Goal: Information Seeking & Learning: Learn about a topic

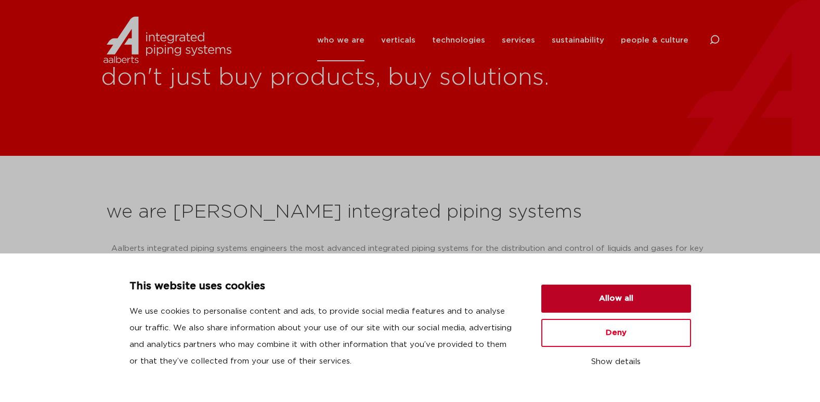
click at [621, 296] on button "Allow all" at bounding box center [616, 299] width 150 height 28
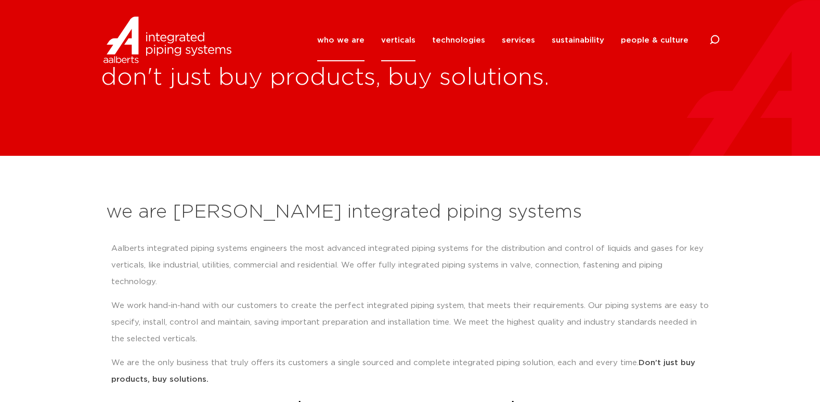
click at [404, 35] on link "verticals" at bounding box center [398, 40] width 34 height 42
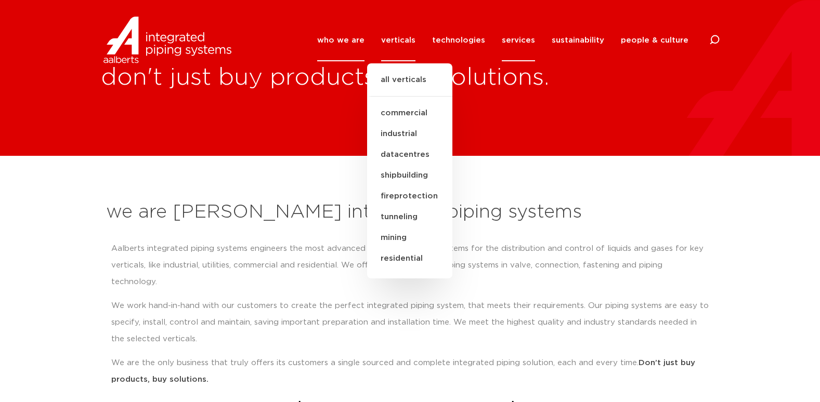
click at [524, 37] on link "services" at bounding box center [518, 40] width 33 height 42
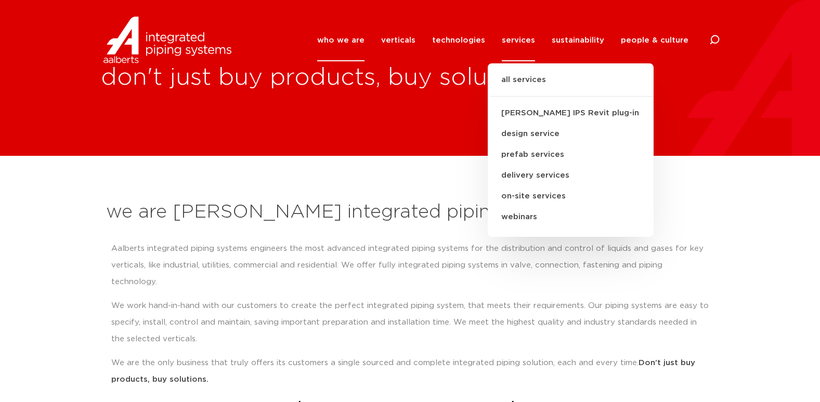
click at [667, 110] on div "don't just buy products, buy solutions." at bounding box center [410, 78] width 820 height 156
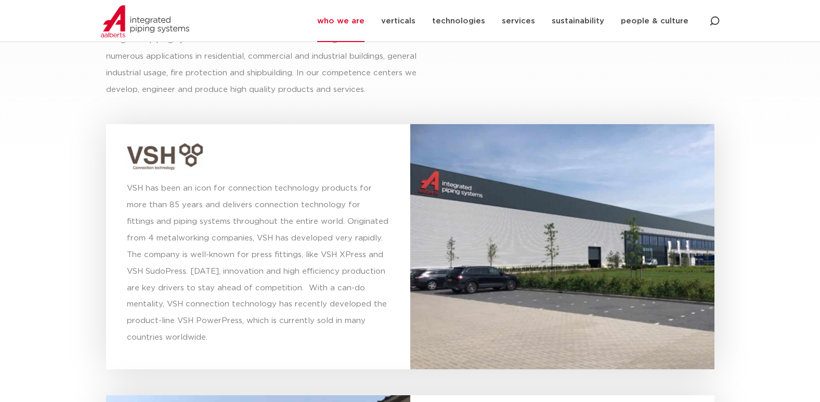
scroll to position [2756, 0]
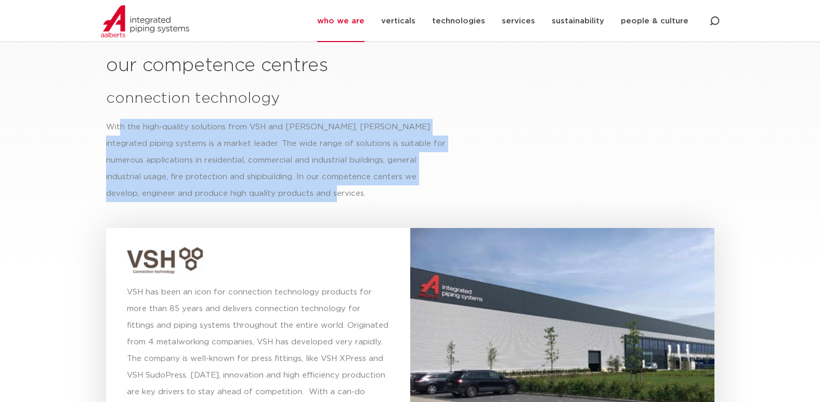
drag, startPoint x: 138, startPoint y: 122, endPoint x: 303, endPoint y: 180, distance: 174.8
click at [303, 180] on div "With the high-quality solutions from VSH and [PERSON_NAME], [PERSON_NAME] integ…" at bounding box center [276, 160] width 341 height 83
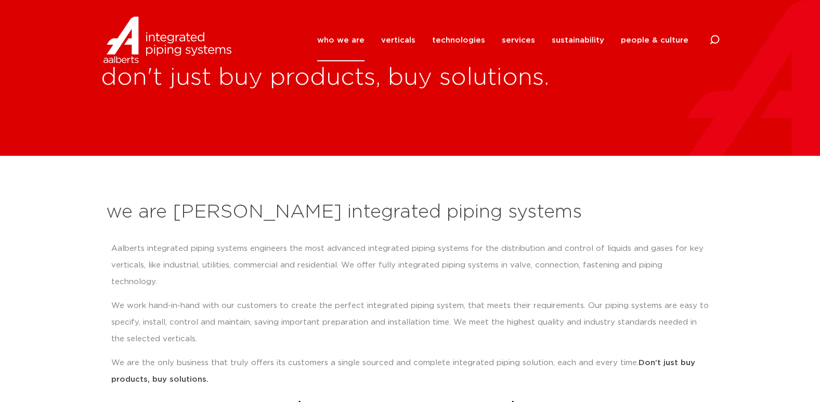
scroll to position [104, 0]
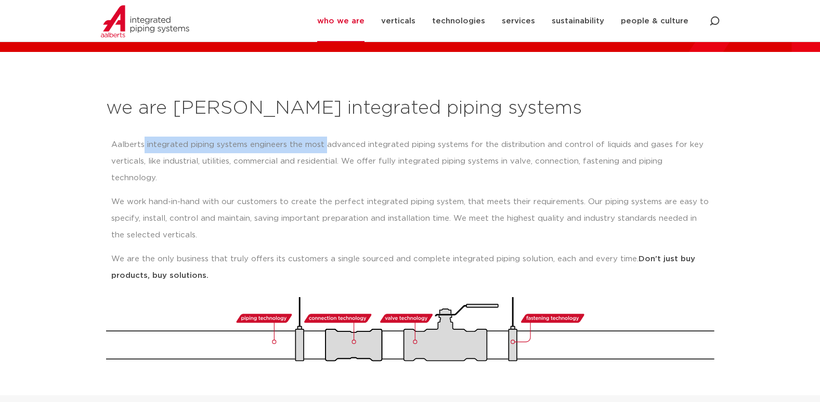
drag, startPoint x: 144, startPoint y: 142, endPoint x: 326, endPoint y: 140, distance: 182.0
click at [326, 140] on p "Aalberts integrated piping systems engineers the most advanced integrated pipin…" at bounding box center [410, 162] width 598 height 50
drag, startPoint x: 326, startPoint y: 140, endPoint x: 325, endPoint y: 206, distance: 66.0
click at [325, 206] on p "We work hand-in-hand with our customers to create the perfect integrated piping…" at bounding box center [410, 219] width 598 height 50
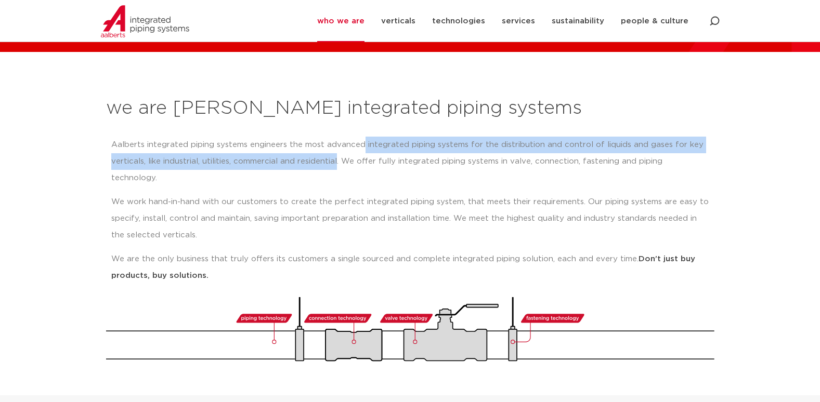
drag, startPoint x: 363, startPoint y: 145, endPoint x: 339, endPoint y: 157, distance: 27.4
click at [339, 157] on p "Aalberts integrated piping systems engineers the most advanced integrated pipin…" at bounding box center [410, 162] width 598 height 50
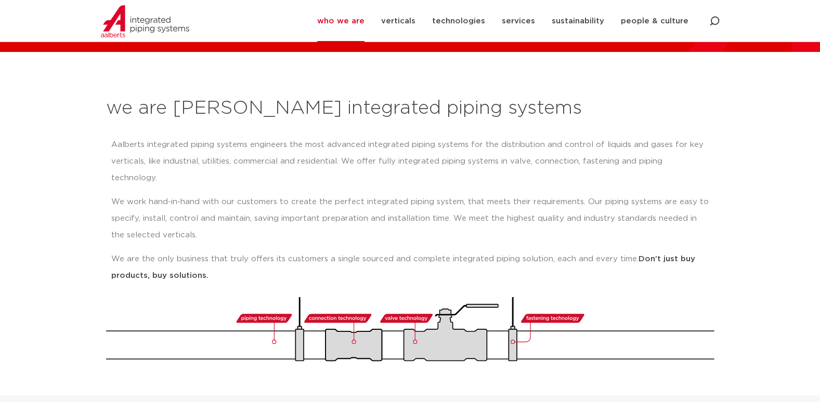
click at [387, 176] on div "Aalberts integrated piping systems engineers the most advanced integrated pipin…" at bounding box center [410, 211] width 598 height 148
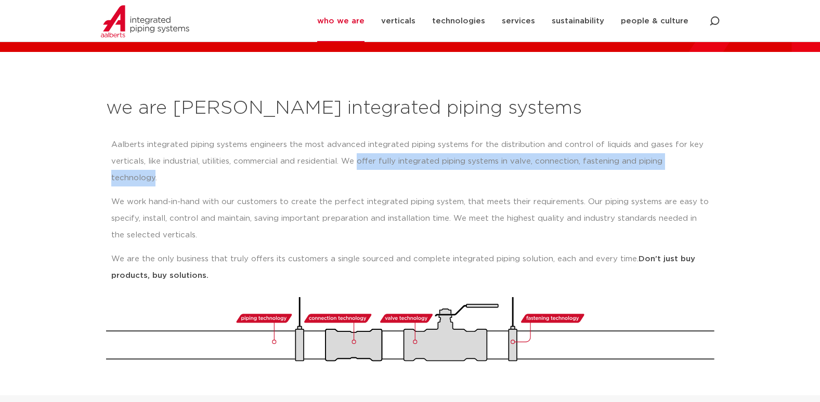
drag, startPoint x: 359, startPoint y: 161, endPoint x: 705, endPoint y: 164, distance: 346.3
click at [705, 164] on p "Aalberts integrated piping systems engineers the most advanced integrated pipin…" at bounding box center [410, 162] width 598 height 50
copy p "offer fully integrated piping systems in valve, connection, fastening and pipin…"
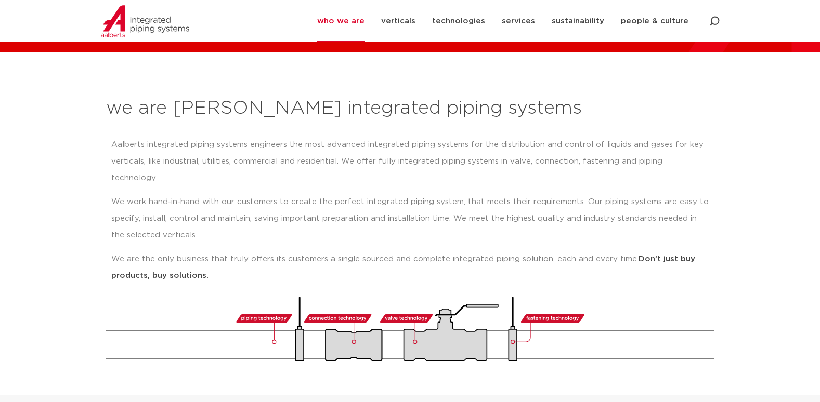
drag, startPoint x: 548, startPoint y: 193, endPoint x: 505, endPoint y: 181, distance: 43.6
click at [548, 194] on p "We work hand-in-hand with our customers to create the perfect integrated piping…" at bounding box center [410, 219] width 598 height 50
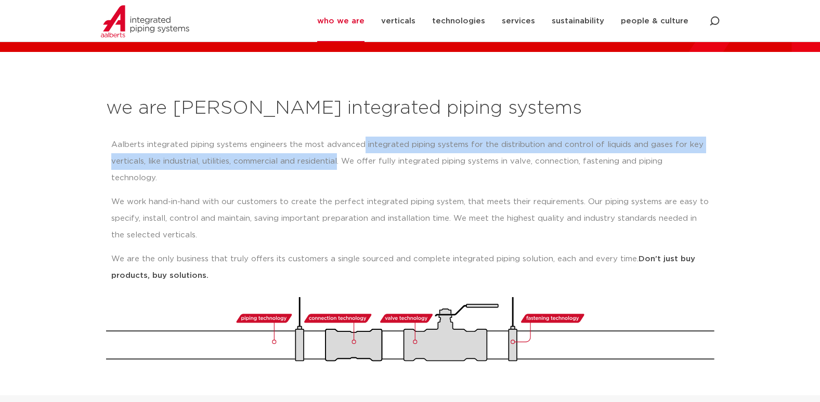
drag, startPoint x: 363, startPoint y: 143, endPoint x: 338, endPoint y: 162, distance: 31.9
click at [338, 162] on p "Aalberts integrated piping systems engineers the most advanced integrated pipin…" at bounding box center [410, 162] width 598 height 50
copy p "integrated piping systems for the distribution and control of liquids and gases…"
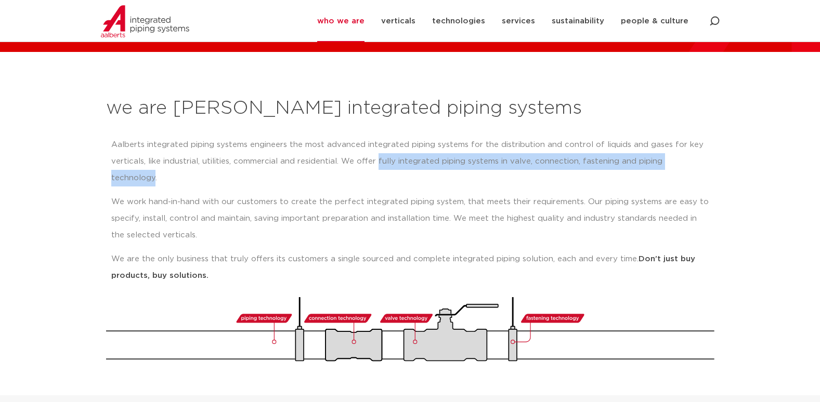
drag, startPoint x: 379, startPoint y: 160, endPoint x: 704, endPoint y: 159, distance: 325.5
click at [704, 159] on p "Aalberts integrated piping systems engineers the most advanced integrated pipin…" at bounding box center [410, 162] width 598 height 50
copy p "fully integrated piping systems in valve, connection, fastening and piping tech…"
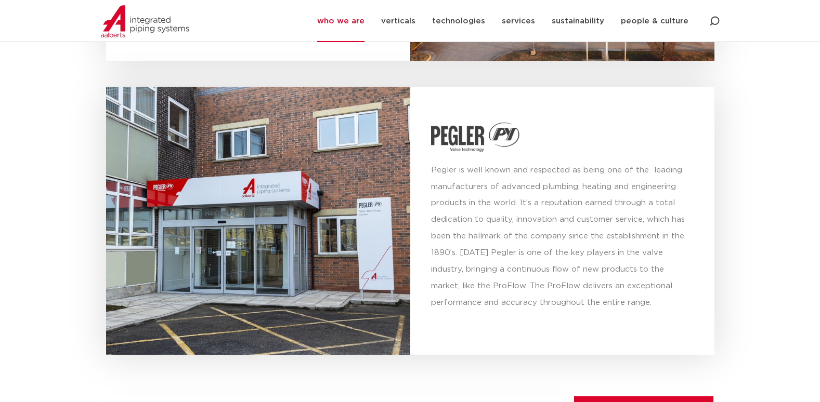
scroll to position [3796, 0]
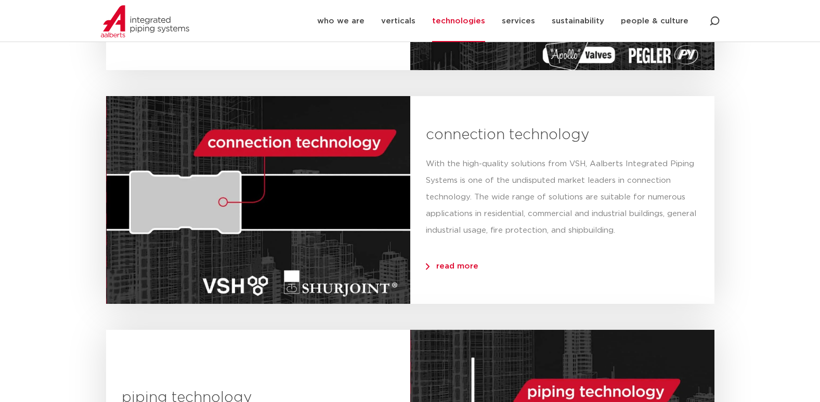
scroll to position [312, 0]
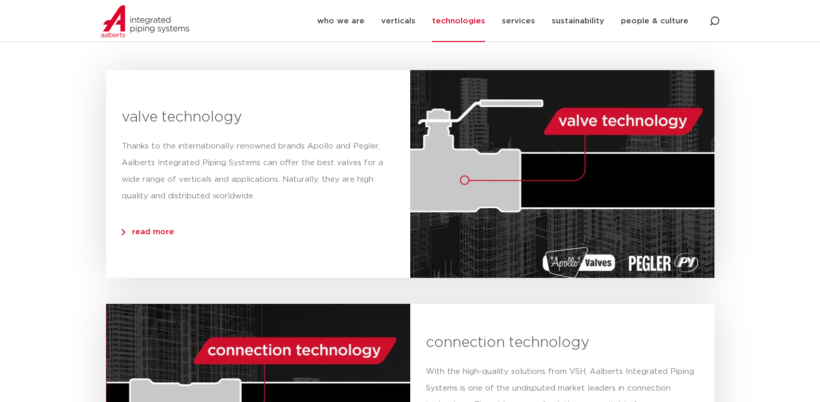
click at [135, 234] on span "read more" at bounding box center [148, 232] width 53 height 8
